Goal: Transaction & Acquisition: Purchase product/service

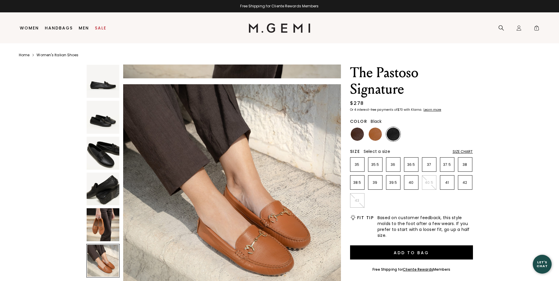
scroll to position [1101, 0]
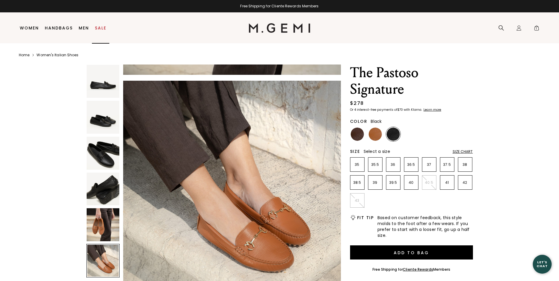
click at [101, 27] on link "Sale" at bounding box center [100, 28] width 11 height 5
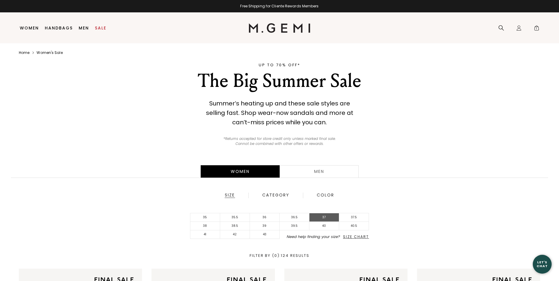
click at [325, 219] on li "37" at bounding box center [325, 217] width 30 height 9
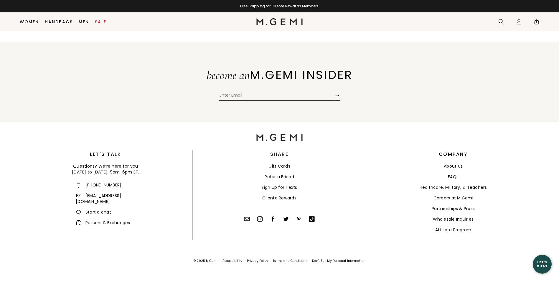
scroll to position [3889, 0]
click at [427, 177] on li "FAQs" at bounding box center [453, 176] width 174 height 6
